Goal: Navigation & Orientation: Find specific page/section

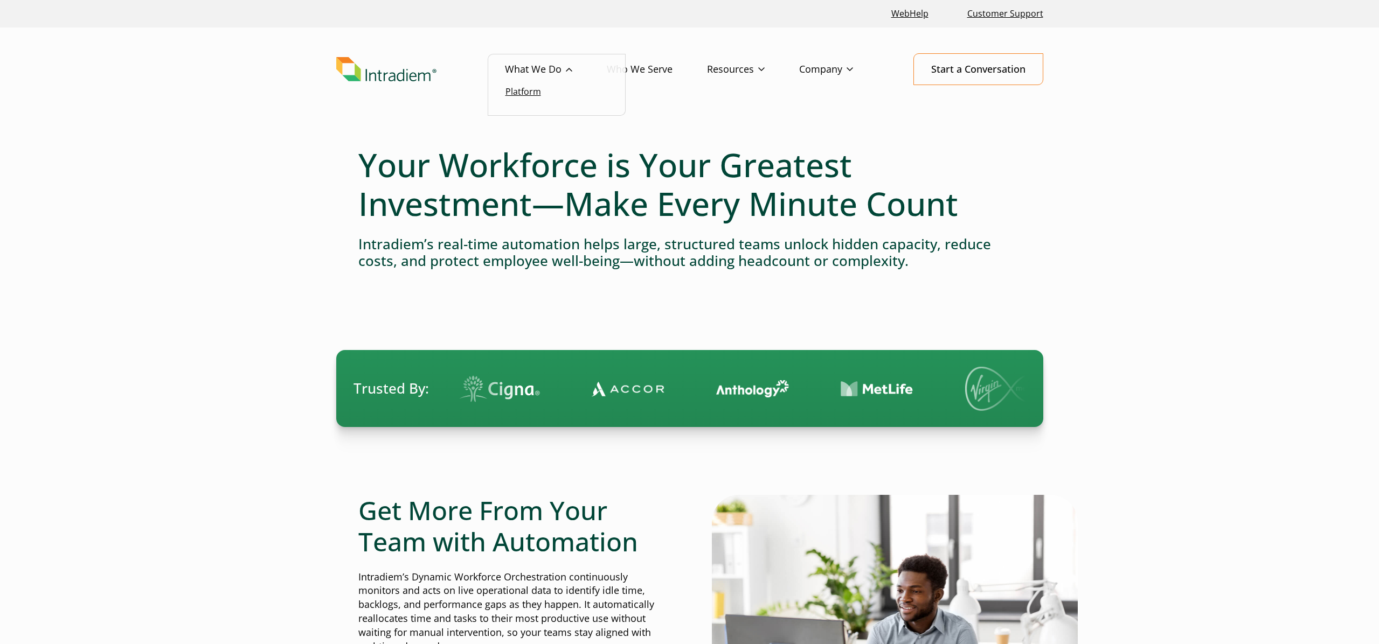
click at [526, 94] on link "Platform" at bounding box center [523, 92] width 36 height 12
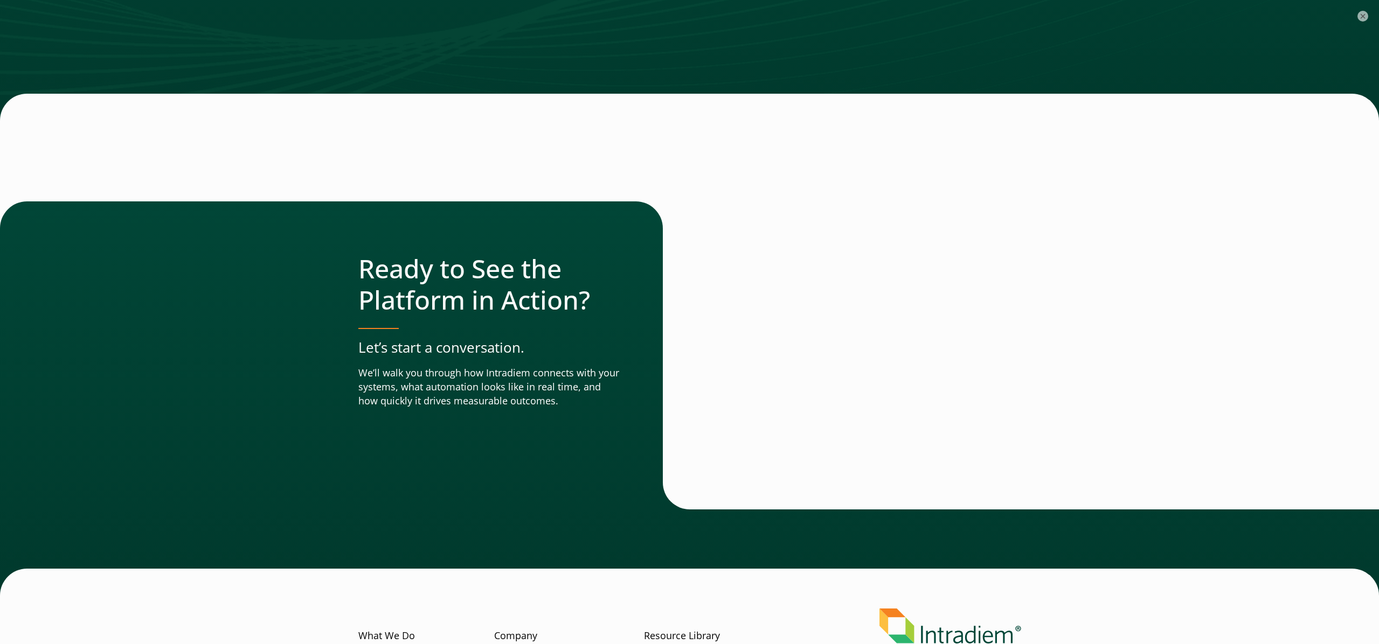
scroll to position [3657, 0]
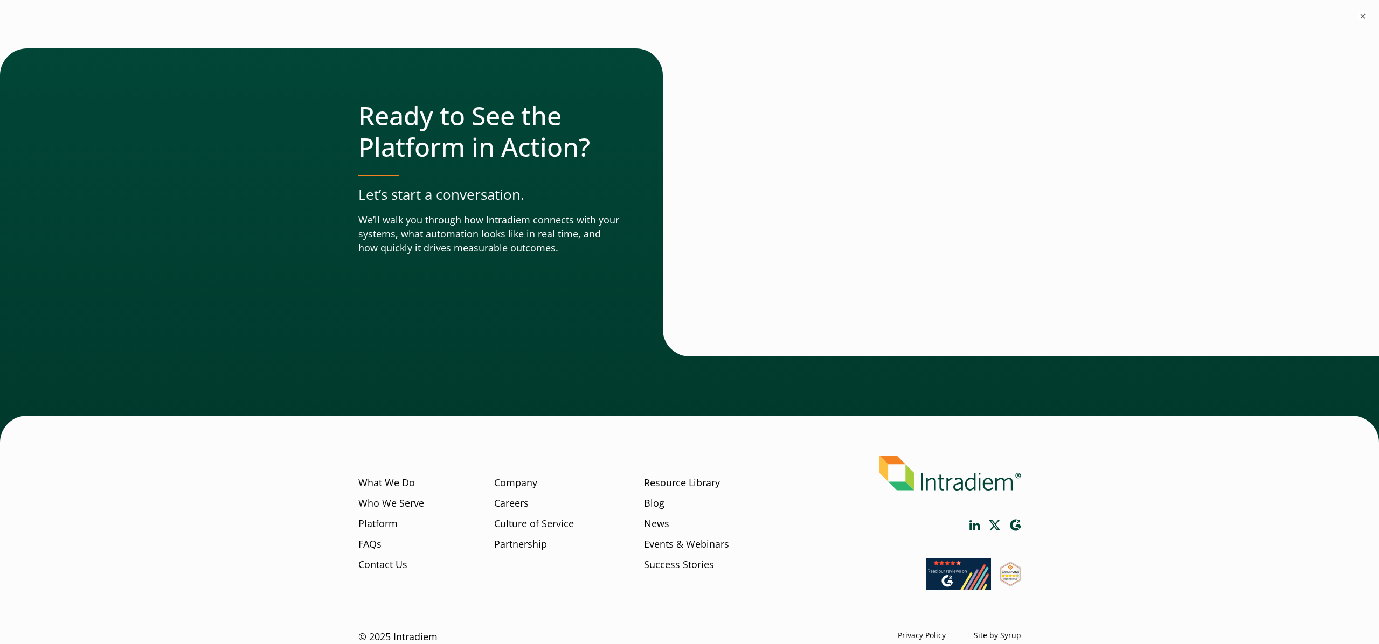
click at [525, 476] on link "Company" at bounding box center [515, 483] width 43 height 14
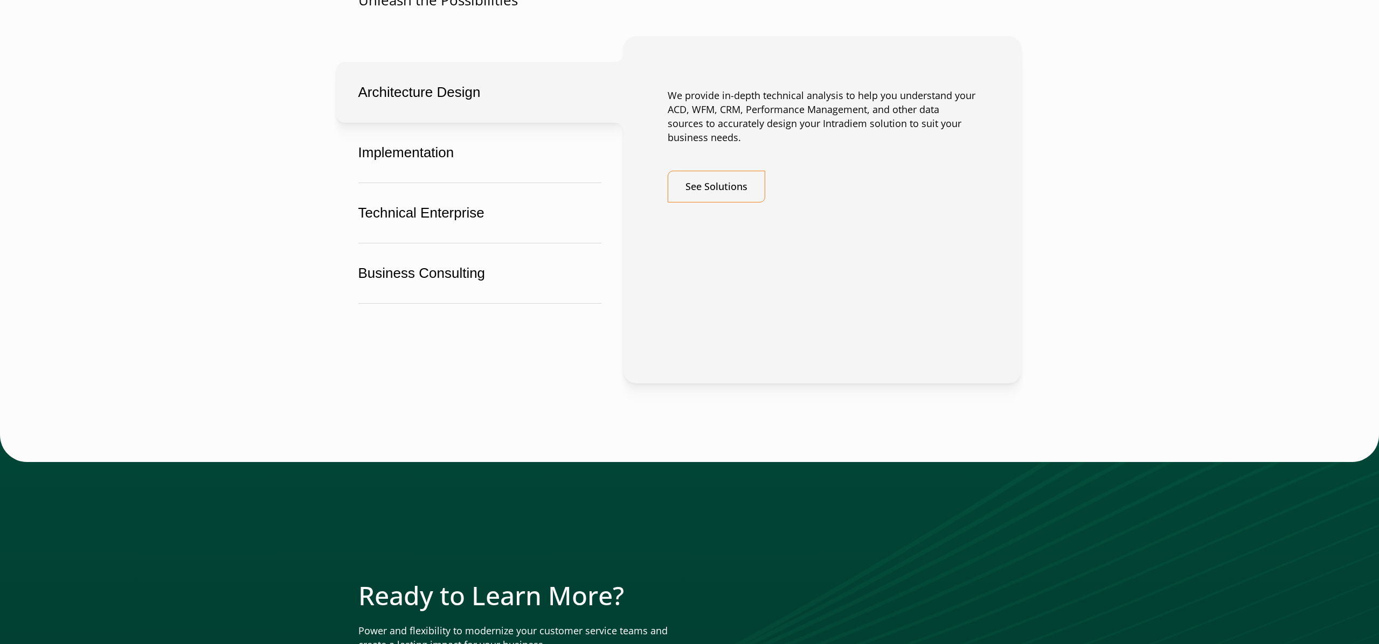
scroll to position [2601, 0]
